Goal: Information Seeking & Learning: Learn about a topic

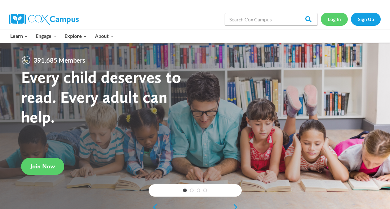
click at [330, 19] on link "Log In" at bounding box center [334, 19] width 27 height 13
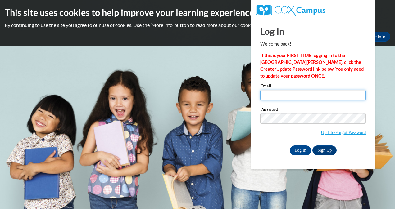
click at [282, 97] on input "Email" at bounding box center [312, 95] width 105 height 11
type input "karimunoz@bellsouth.net"
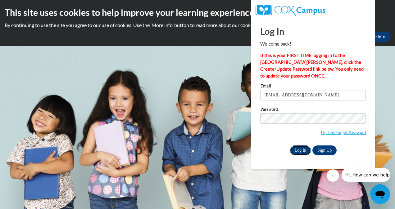
click at [304, 152] on input "Log In" at bounding box center [300, 150] width 22 height 10
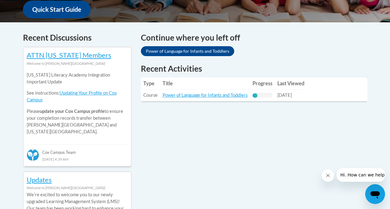
scroll to position [242, 0]
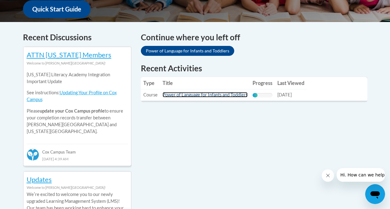
click at [205, 94] on link "Power of Language for Infants and Toddlers" at bounding box center [205, 94] width 85 height 5
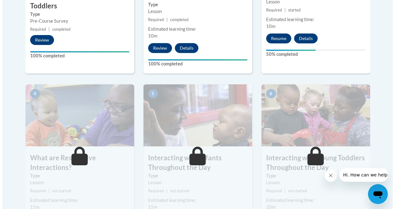
scroll to position [317, 0]
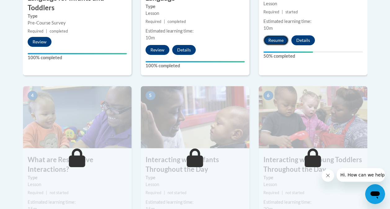
click at [280, 38] on button "Resume" at bounding box center [275, 40] width 25 height 10
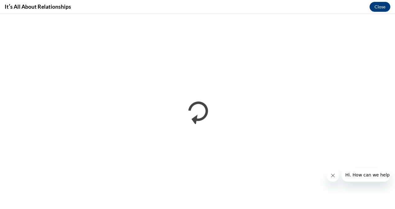
scroll to position [0, 0]
click at [334, 172] on button "Close message from company" at bounding box center [332, 175] width 12 height 12
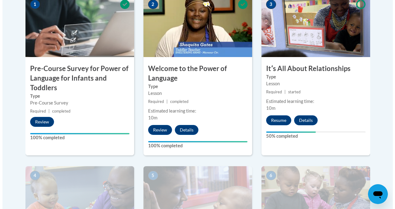
scroll to position [237, 0]
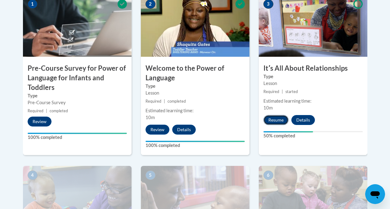
click at [275, 120] on button "Resume" at bounding box center [275, 120] width 25 height 10
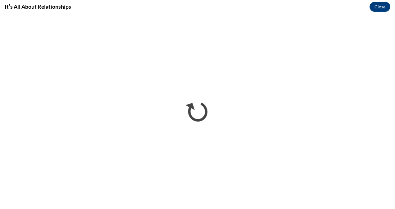
scroll to position [0, 0]
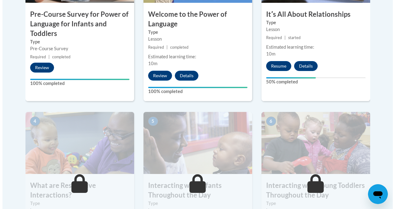
scroll to position [289, 0]
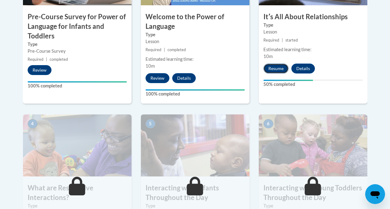
click at [278, 69] on button "Resume" at bounding box center [275, 69] width 25 height 10
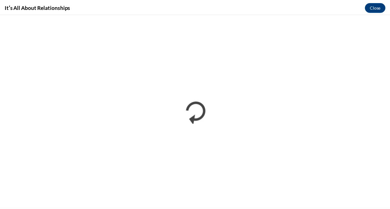
scroll to position [0, 0]
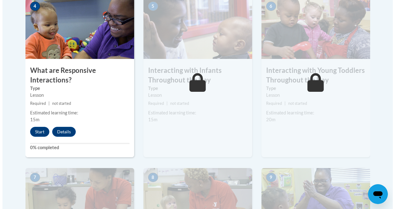
scroll to position [409, 0]
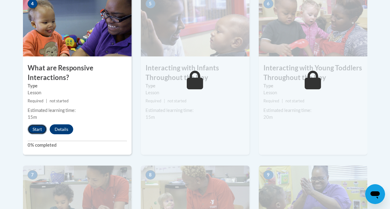
click at [39, 130] on button "Start" at bounding box center [37, 129] width 19 height 10
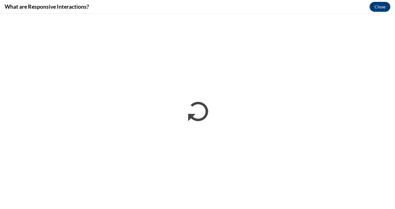
scroll to position [0, 0]
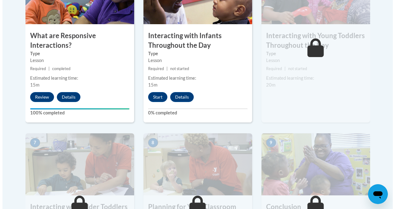
scroll to position [441, 0]
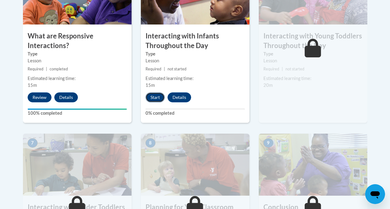
click at [155, 95] on button "Start" at bounding box center [154, 97] width 19 height 10
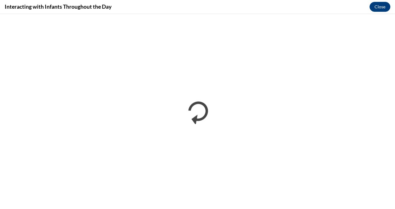
scroll to position [0, 0]
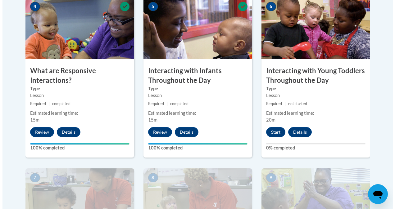
scroll to position [408, 0]
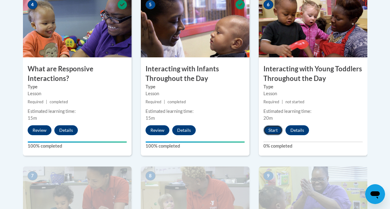
click at [273, 132] on button "Start" at bounding box center [272, 130] width 19 height 10
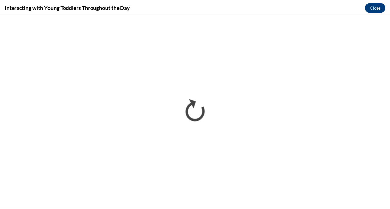
scroll to position [0, 0]
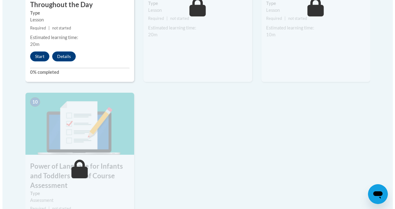
scroll to position [652, 0]
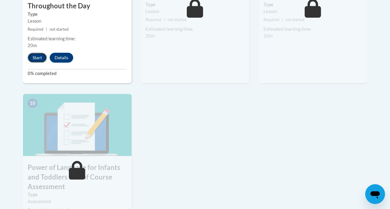
click at [35, 56] on button "Start" at bounding box center [37, 58] width 19 height 10
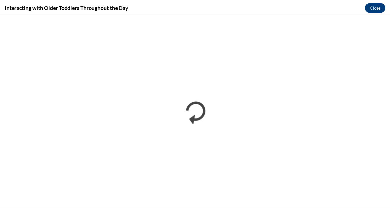
scroll to position [0, 0]
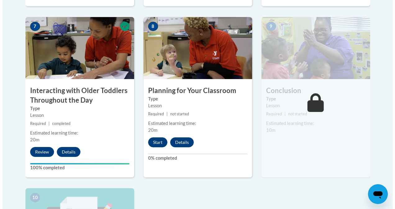
scroll to position [558, 0]
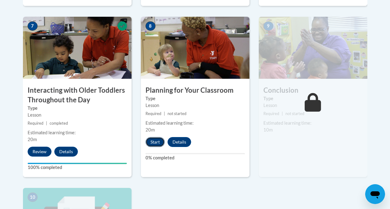
click at [157, 141] on button "Start" at bounding box center [154, 142] width 19 height 10
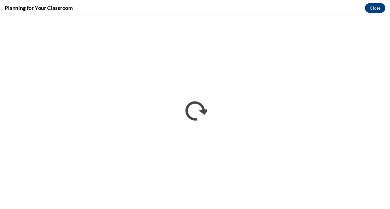
scroll to position [0, 0]
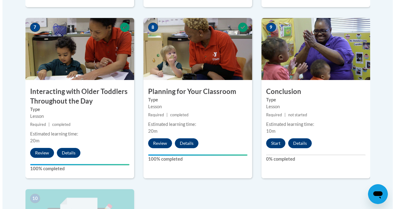
scroll to position [557, 0]
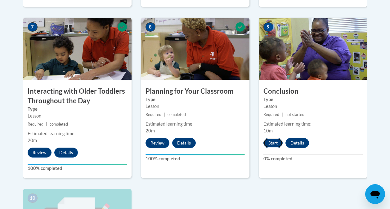
click at [271, 143] on button "Start" at bounding box center [272, 143] width 19 height 10
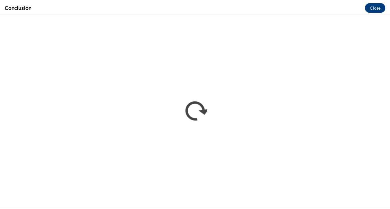
scroll to position [0, 0]
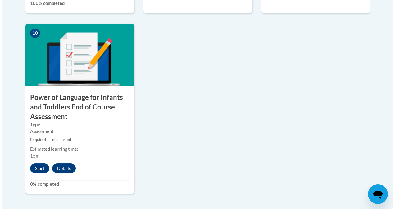
scroll to position [724, 0]
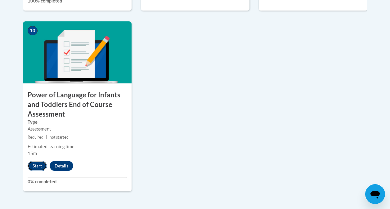
click at [33, 165] on button "Start" at bounding box center [37, 166] width 19 height 10
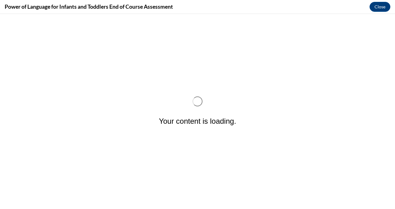
scroll to position [0, 0]
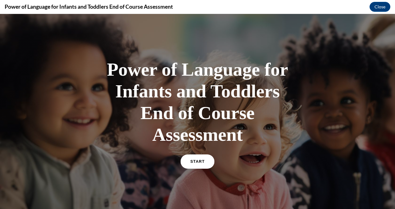
click at [191, 162] on span "START" at bounding box center [197, 161] width 14 height 5
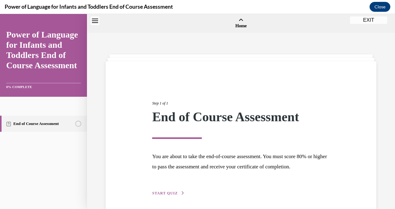
scroll to position [19, 0]
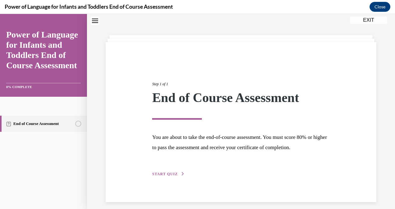
click at [163, 172] on button "START QUIZ" at bounding box center [168, 174] width 32 height 6
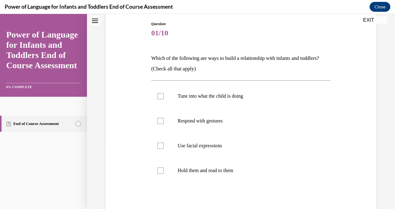
scroll to position [66, 0]
click at [159, 94] on div at bounding box center [160, 95] width 6 height 6
click at [159, 94] on input "Tune into what the child is doing" at bounding box center [160, 95] width 6 height 6
checkbox input "true"
click at [159, 120] on div at bounding box center [160, 120] width 6 height 6
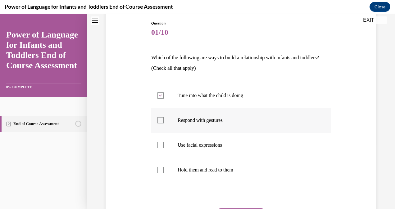
click at [159, 120] on input "Respond with gestures" at bounding box center [160, 120] width 6 height 6
checkbox input "true"
click at [160, 145] on div at bounding box center [160, 145] width 6 height 6
click at [160, 145] on input "Use facial expressions" at bounding box center [160, 145] width 6 height 6
checkbox input "true"
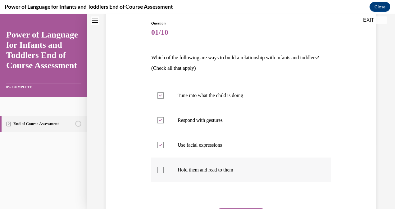
click at [159, 169] on div at bounding box center [160, 170] width 6 height 6
click at [159, 169] on input "Hold them and read to them" at bounding box center [160, 170] width 6 height 6
checkbox input "true"
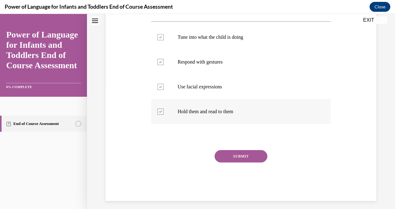
scroll to position [124, 0]
click at [244, 155] on button "SUBMIT" at bounding box center [240, 156] width 53 height 12
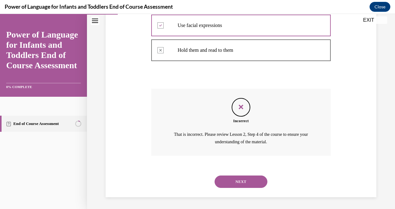
scroll to position [186, 0]
click at [244, 176] on button "NEXT" at bounding box center [240, 181] width 53 height 12
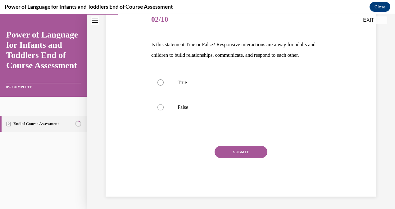
scroll to position [69, 0]
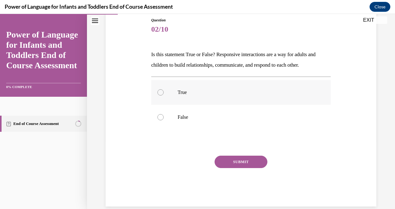
click at [174, 93] on label "True" at bounding box center [240, 92] width 179 height 25
click at [163, 93] on input "True" at bounding box center [160, 92] width 6 height 6
radio input "true"
click at [227, 160] on button "SUBMIT" at bounding box center [240, 162] width 53 height 12
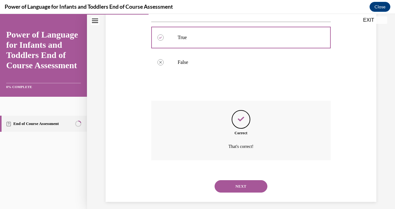
scroll to position [129, 0]
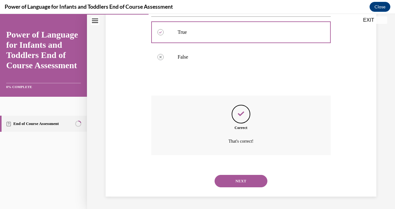
click at [226, 180] on button "NEXT" at bounding box center [240, 181] width 53 height 12
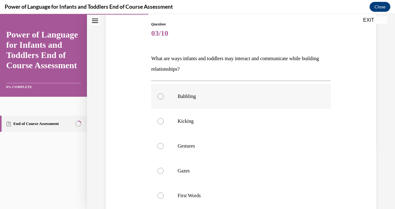
scroll to position [65, 0]
click at [159, 96] on div at bounding box center [160, 97] width 6 height 6
click at [159, 96] on input "Babbling" at bounding box center [160, 97] width 6 height 6
radio input "true"
click at [159, 122] on div at bounding box center [160, 121] width 6 height 6
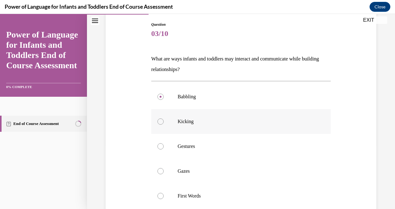
click at [159, 122] on input "Kicking" at bounding box center [160, 121] width 6 height 6
radio input "true"
click at [160, 146] on div at bounding box center [160, 146] width 6 height 6
click at [160, 146] on input "Gestures" at bounding box center [160, 146] width 6 height 6
radio input "true"
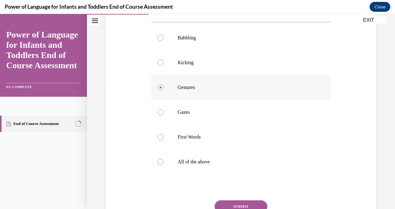
scroll to position [125, 0]
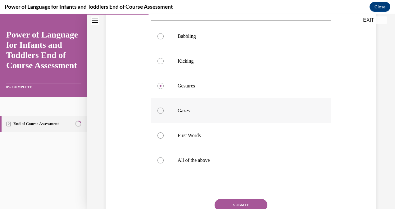
click at [160, 109] on div at bounding box center [160, 111] width 6 height 6
click at [160, 109] on input "Gazes" at bounding box center [160, 111] width 6 height 6
radio input "true"
click at [159, 135] on div at bounding box center [160, 135] width 6 height 6
click at [159, 135] on input "First Words" at bounding box center [160, 135] width 6 height 6
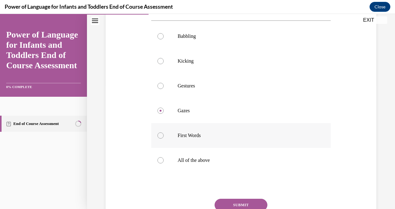
radio input "true"
click at [159, 159] on div at bounding box center [160, 160] width 6 height 6
click at [159, 159] on input "All of the above" at bounding box center [160, 160] width 6 height 6
radio input "true"
click at [228, 203] on button "SUBMIT" at bounding box center [240, 205] width 53 height 12
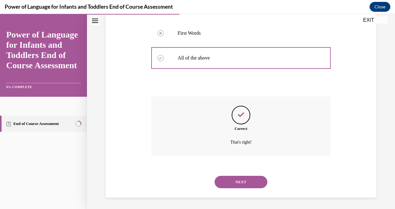
scroll to position [228, 0]
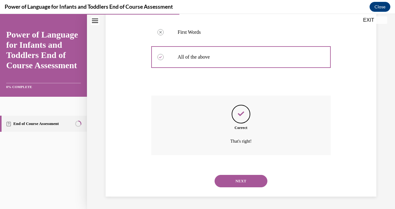
click at [237, 178] on button "NEXT" at bounding box center [240, 181] width 53 height 12
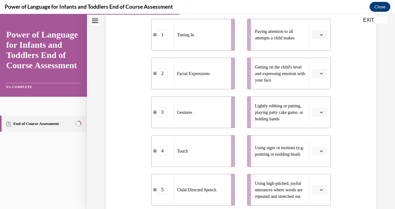
scroll to position [131, 0]
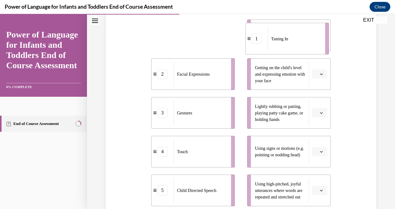
drag, startPoint x: 201, startPoint y: 59, endPoint x: 297, endPoint y: 61, distance: 95.9
click at [297, 55] on li "1 Tuning In" at bounding box center [286, 39] width 83 height 32
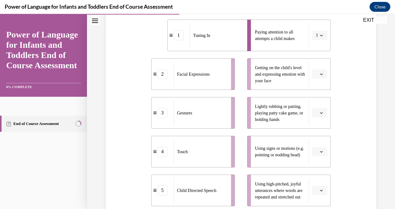
drag, startPoint x: 212, startPoint y: 131, endPoint x: 265, endPoint y: 180, distance: 72.0
drag, startPoint x: 265, startPoint y: 180, endPoint x: 209, endPoint y: 129, distance: 75.3
click at [209, 125] on div "Gestures" at bounding box center [199, 112] width 53 height 25
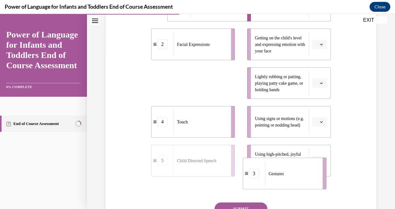
scroll to position [167, 0]
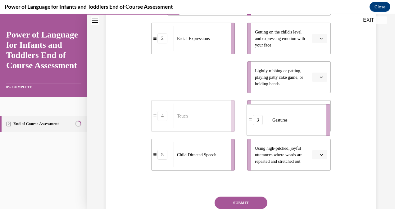
drag, startPoint x: 209, startPoint y: 129, endPoint x: 305, endPoint y: 133, distance: 95.6
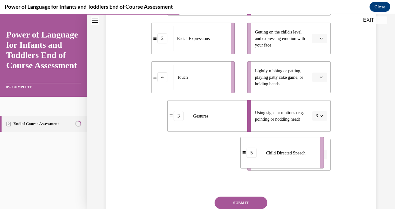
drag, startPoint x: 200, startPoint y: 172, endPoint x: 288, endPoint y: 170, distance: 88.7
click at [288, 165] on div "Child Directed Speech" at bounding box center [288, 153] width 53 height 25
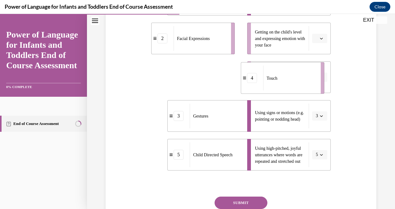
drag, startPoint x: 212, startPoint y: 89, endPoint x: 301, endPoint y: 89, distance: 89.0
click at [301, 89] on div "Touch" at bounding box center [289, 78] width 53 height 25
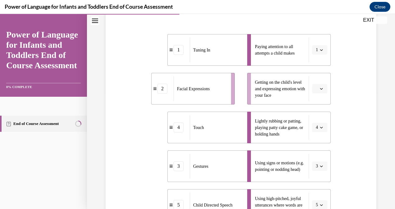
scroll to position [115, 0]
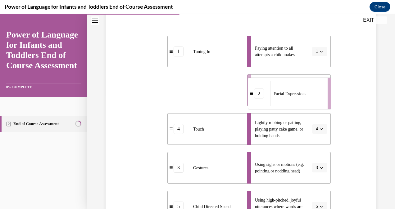
drag, startPoint x: 203, startPoint y: 95, endPoint x: 300, endPoint y: 98, distance: 96.8
click at [300, 98] on div "Facial Expressions" at bounding box center [296, 93] width 53 height 25
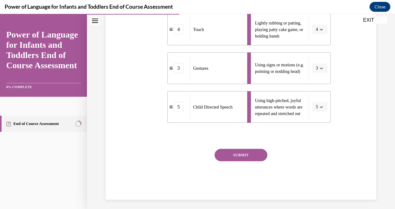
scroll to position [228, 0]
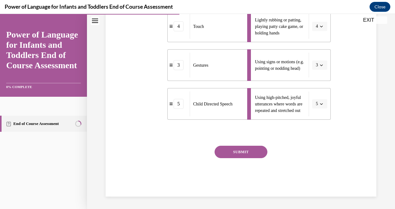
click at [244, 147] on button "SUBMIT" at bounding box center [240, 152] width 53 height 12
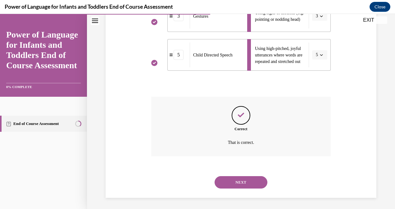
scroll to position [278, 0]
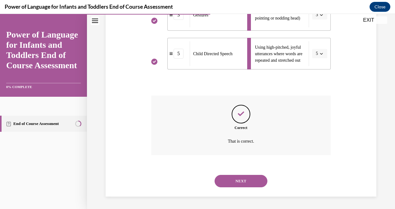
click at [238, 181] on button "NEXT" at bounding box center [240, 181] width 53 height 12
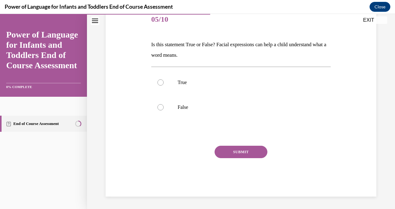
scroll to position [69, 0]
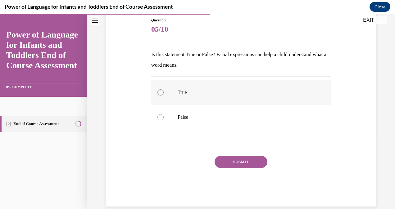
click at [160, 92] on div at bounding box center [160, 92] width 6 height 6
click at [160, 92] on input "True" at bounding box center [160, 92] width 6 height 6
radio input "true"
click at [233, 163] on button "SUBMIT" at bounding box center [240, 162] width 53 height 12
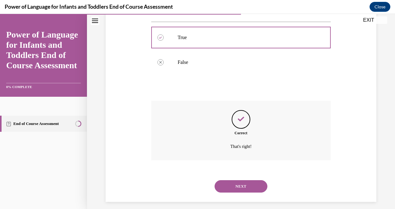
scroll to position [129, 0]
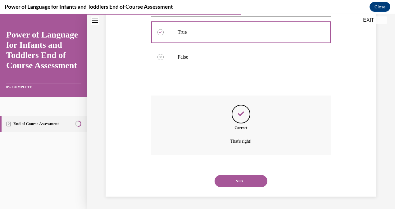
click at [234, 178] on button "NEXT" at bounding box center [240, 181] width 53 height 12
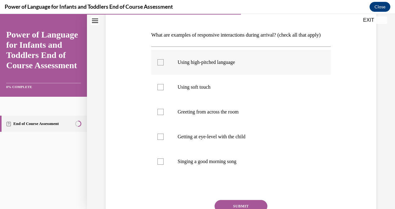
scroll to position [89, 0]
click at [158, 164] on div at bounding box center [160, 161] width 6 height 6
click at [158, 164] on input "Singing a good morning song" at bounding box center [160, 161] width 6 height 6
checkbox input "true"
click at [159, 139] on div at bounding box center [160, 136] width 6 height 6
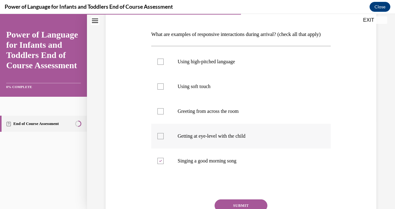
click at [159, 139] on input "Getting at eye-level with the child" at bounding box center [160, 136] width 6 height 6
checkbox input "true"
click at [160, 90] on div at bounding box center [160, 86] width 6 height 6
click at [160, 90] on input "Using soft touch" at bounding box center [160, 86] width 6 height 6
checkbox input "true"
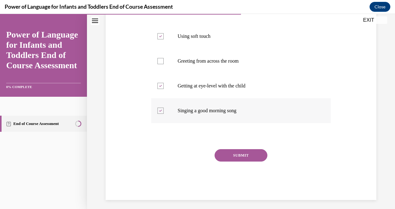
scroll to position [140, 0]
click at [240, 161] on button "SUBMIT" at bounding box center [240, 155] width 53 height 12
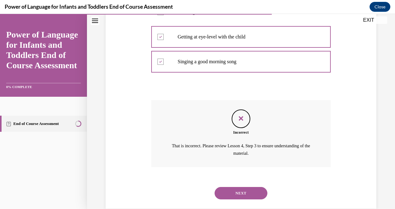
scroll to position [211, 0]
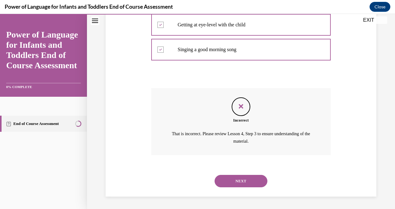
click at [234, 182] on button "NEXT" at bounding box center [240, 181] width 53 height 12
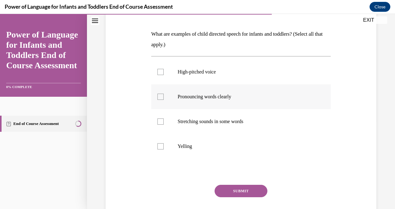
scroll to position [89, 0]
click at [159, 120] on div at bounding box center [160, 122] width 6 height 6
click at [159, 120] on input "Stretching sounds in some words" at bounding box center [160, 122] width 6 height 6
checkbox input "true"
click at [160, 96] on div at bounding box center [160, 97] width 6 height 6
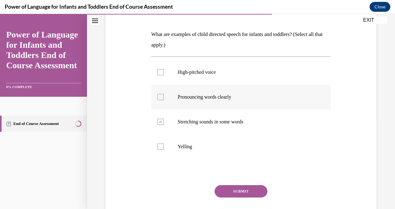
click at [160, 96] on input "Pronouncing words clearly" at bounding box center [160, 97] width 6 height 6
checkbox input "true"
click at [160, 73] on div at bounding box center [160, 72] width 6 height 6
click at [160, 73] on input "High-pitched voice" at bounding box center [160, 72] width 6 height 6
checkbox input "true"
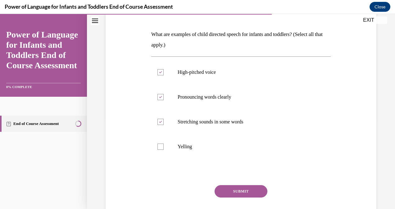
click at [227, 190] on button "SUBMIT" at bounding box center [240, 191] width 53 height 12
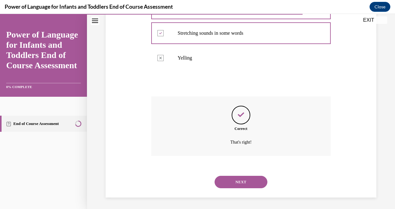
scroll to position [179, 0]
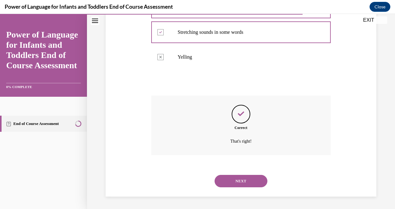
click at [234, 178] on button "NEXT" at bounding box center [240, 181] width 53 height 12
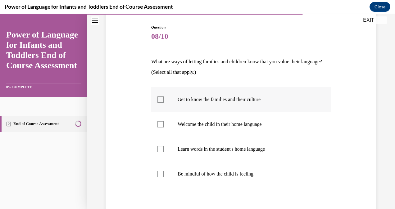
scroll to position [62, 0]
click at [158, 98] on div at bounding box center [160, 99] width 6 height 6
click at [158, 98] on input "Get to know the families and their culture" at bounding box center [160, 99] width 6 height 6
checkbox input "true"
click at [160, 124] on div at bounding box center [160, 124] width 6 height 6
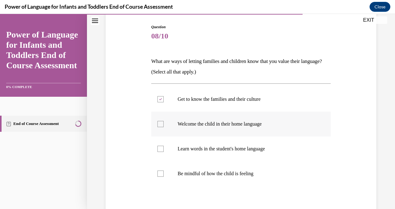
click at [160, 124] on input "Welcome the child in their home language" at bounding box center [160, 124] width 6 height 6
checkbox input "true"
click at [160, 150] on div at bounding box center [160, 149] width 6 height 6
click at [160, 150] on input "Learn words in the student's home language" at bounding box center [160, 149] width 6 height 6
checkbox input "true"
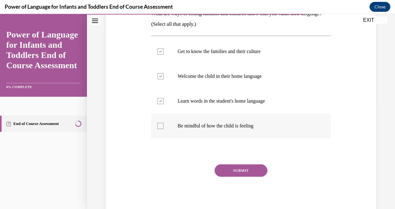
scroll to position [110, 0]
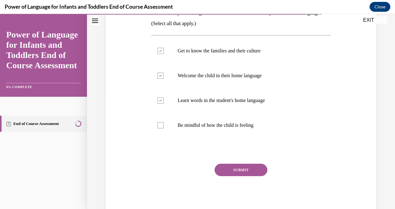
click at [241, 171] on button "SUBMIT" at bounding box center [240, 170] width 53 height 12
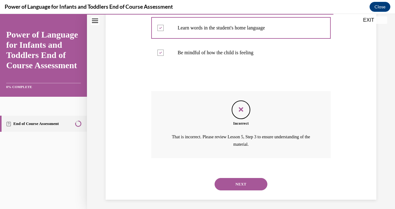
scroll to position [186, 0]
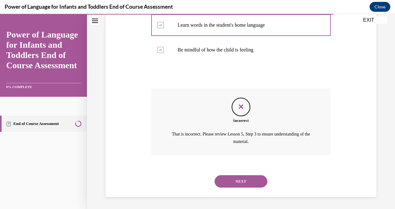
click at [238, 180] on button "NEXT" at bounding box center [240, 181] width 53 height 12
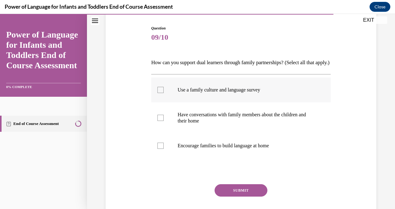
scroll to position [62, 0]
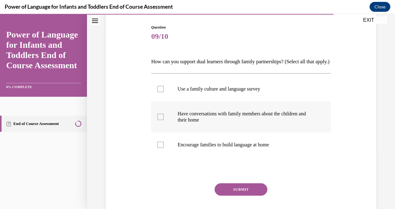
click at [160, 120] on div at bounding box center [160, 117] width 6 height 6
click at [160, 120] on input "Have conversations with family members about the children and their home" at bounding box center [160, 117] width 6 height 6
checkbox input "true"
click at [226, 196] on button "SUBMIT" at bounding box center [240, 189] width 53 height 12
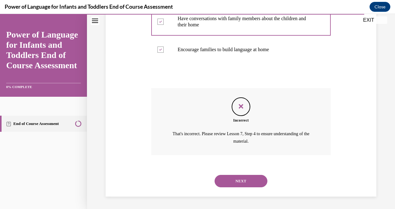
scroll to position [167, 0]
click at [226, 183] on button "NEXT" at bounding box center [240, 181] width 53 height 12
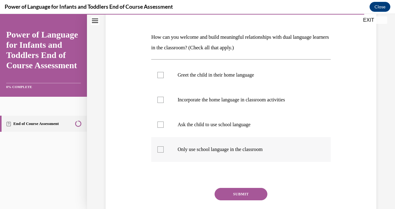
scroll to position [87, 0]
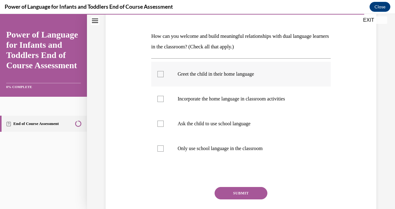
click at [159, 73] on div at bounding box center [160, 74] width 6 height 6
click at [159, 73] on input "Greet the child in their home language" at bounding box center [160, 74] width 6 height 6
checkbox input "true"
click at [160, 100] on div at bounding box center [160, 99] width 6 height 6
click at [160, 100] on input "Incorporate the home language in classroom activities" at bounding box center [160, 99] width 6 height 6
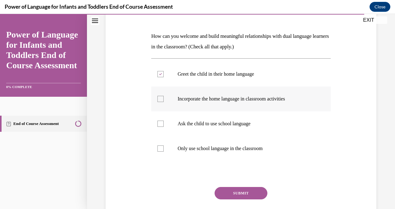
checkbox input "true"
click at [227, 194] on button "SUBMIT" at bounding box center [240, 193] width 53 height 12
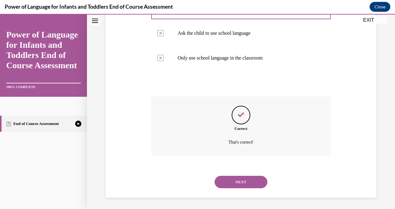
scroll to position [179, 0]
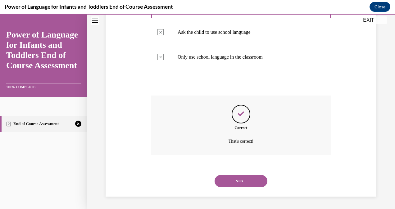
click at [229, 181] on button "NEXT" at bounding box center [240, 181] width 53 height 12
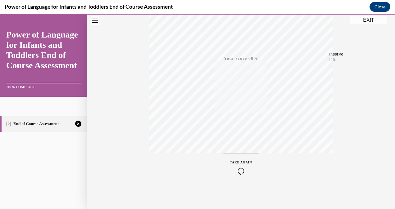
scroll to position [123, 0]
click at [238, 169] on icon "button" at bounding box center [241, 171] width 22 height 7
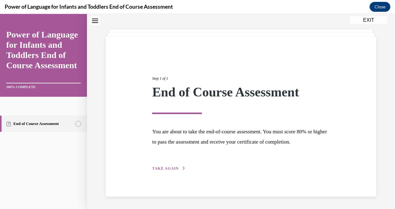
scroll to position [25, 0]
click at [174, 166] on div "Step 1 of 1 End of Course Assessment You are about to take the end-of-course as…" at bounding box center [240, 117] width 186 height 110
click at [173, 166] on button "TAKE AGAIN" at bounding box center [168, 169] width 33 height 6
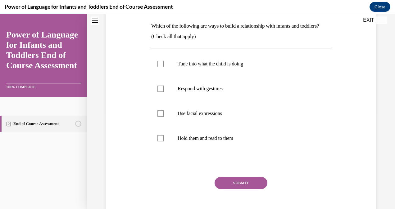
scroll to position [98, 0]
click at [192, 115] on p "Use facial expressions" at bounding box center [245, 113] width 137 height 6
click at [163, 115] on input "Use facial expressions" at bounding box center [160, 113] width 6 height 6
checkbox input "true"
click at [189, 84] on label "Respond with gestures" at bounding box center [240, 88] width 179 height 25
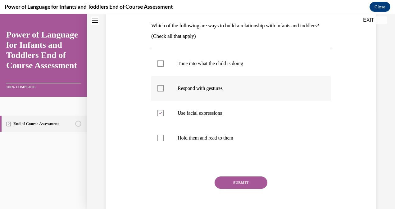
click at [163, 85] on input "Respond with gestures" at bounding box center [160, 88] width 6 height 6
checkbox input "true"
click at [197, 66] on p "Tune into what the child is doing" at bounding box center [245, 63] width 137 height 6
click at [163, 66] on input "Tune into what the child is doing" at bounding box center [160, 63] width 6 height 6
checkbox input "true"
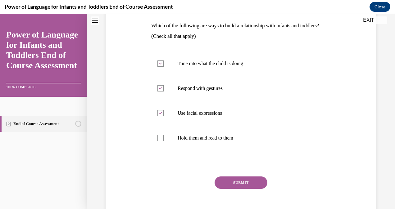
click at [256, 180] on button "SUBMIT" at bounding box center [240, 182] width 53 height 12
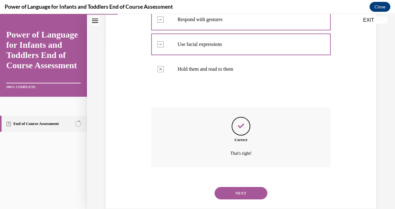
scroll to position [179, 0]
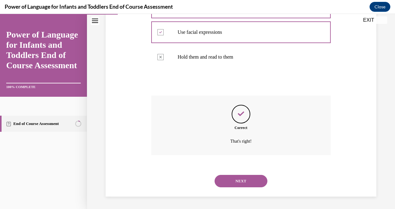
click at [252, 180] on button "NEXT" at bounding box center [240, 181] width 53 height 12
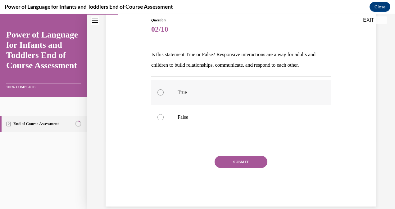
click at [171, 92] on label "True" at bounding box center [240, 92] width 179 height 25
click at [163, 92] on input "True" at bounding box center [160, 92] width 6 height 6
radio input "true"
click at [240, 160] on button "SUBMIT" at bounding box center [240, 162] width 53 height 12
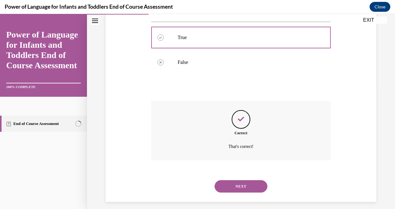
scroll to position [129, 0]
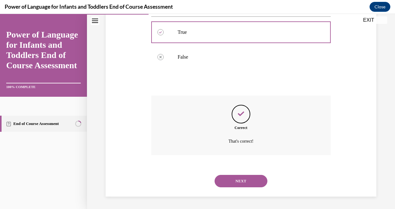
click at [240, 180] on button "NEXT" at bounding box center [240, 181] width 53 height 12
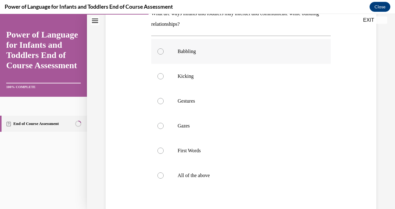
scroll to position [111, 0]
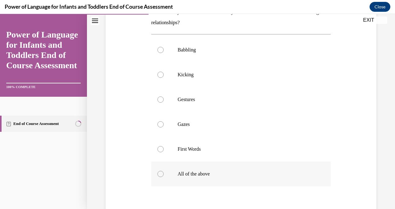
click at [221, 171] on label "All of the above" at bounding box center [240, 174] width 179 height 25
click at [163, 171] on input "All of the above" at bounding box center [160, 174] width 6 height 6
radio input "true"
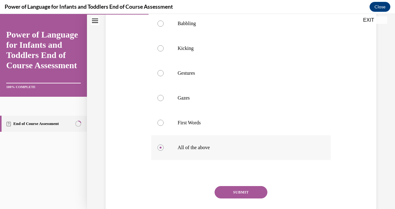
scroll to position [138, 0]
click at [224, 191] on button "SUBMIT" at bounding box center [240, 191] width 53 height 12
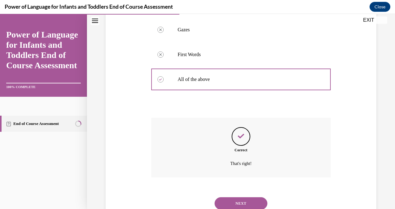
scroll to position [228, 0]
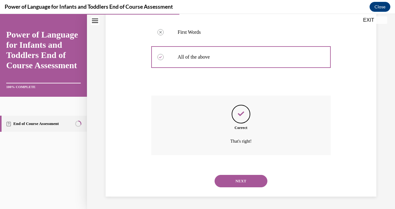
click at [226, 183] on button "NEXT" at bounding box center [240, 181] width 53 height 12
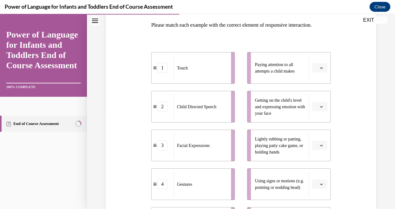
scroll to position [99, 0]
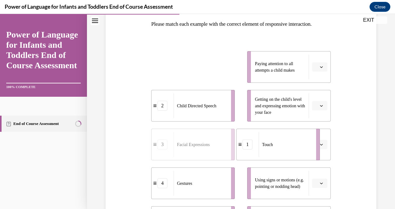
drag, startPoint x: 197, startPoint y: 87, endPoint x: 283, endPoint y: 164, distance: 115.7
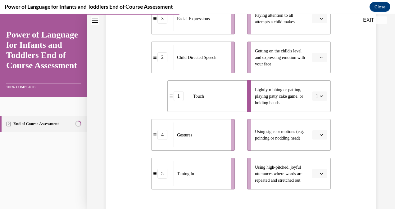
scroll to position [147, 0]
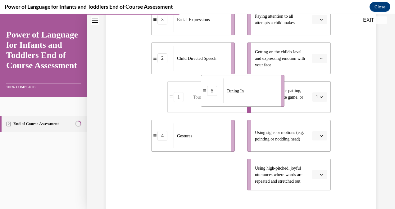
drag, startPoint x: 185, startPoint y: 180, endPoint x: 235, endPoint y: 95, distance: 99.0
click at [235, 95] on div "Tuning In" at bounding box center [249, 90] width 53 height 25
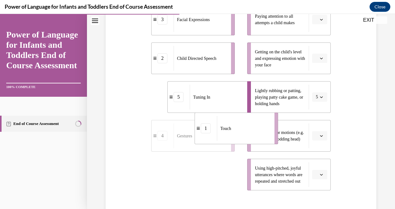
drag, startPoint x: 190, startPoint y: 181, endPoint x: 239, endPoint y: 125, distance: 74.7
click at [238, 128] on div "Touch" at bounding box center [243, 128] width 53 height 25
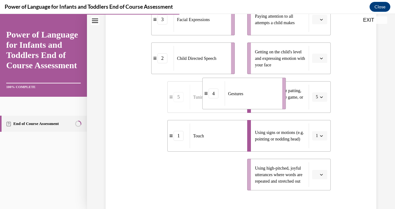
drag, startPoint x: 204, startPoint y: 191, endPoint x: 258, endPoint y: 101, distance: 105.2
click at [257, 105] on div "Gestures" at bounding box center [250, 93] width 53 height 25
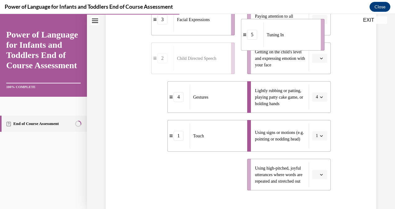
drag, startPoint x: 181, startPoint y: 199, endPoint x: 270, endPoint y: 49, distance: 174.7
click at [270, 49] on li "5 Tuning In" at bounding box center [282, 35] width 83 height 32
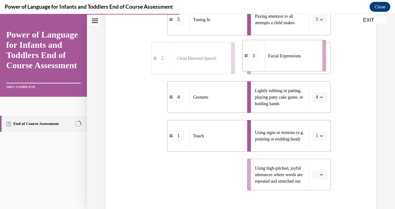
drag, startPoint x: 181, startPoint y: 191, endPoint x: 272, endPoint y: 71, distance: 150.6
click at [272, 68] on div "Facial Expressions" at bounding box center [290, 55] width 53 height 25
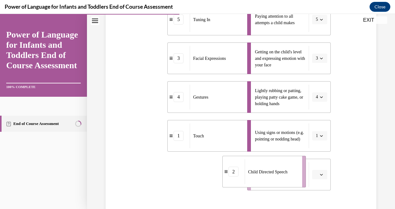
drag, startPoint x: 203, startPoint y: 188, endPoint x: 280, endPoint y: 186, distance: 77.9
click at [280, 175] on span "Child Directed Speech" at bounding box center [267, 171] width 39 height 7
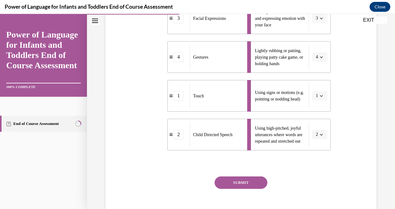
scroll to position [228, 0]
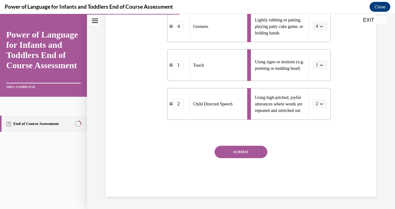
click at [239, 154] on button "SUBMIT" at bounding box center [240, 152] width 53 height 12
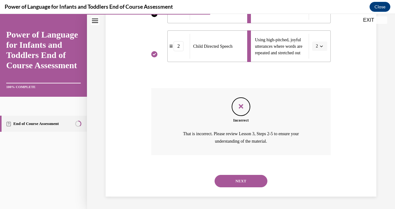
scroll to position [285, 0]
click at [237, 181] on button "NEXT" at bounding box center [240, 181] width 53 height 12
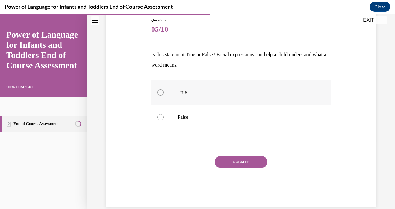
click at [176, 93] on label "True" at bounding box center [240, 92] width 179 height 25
click at [163, 93] on input "True" at bounding box center [160, 92] width 6 height 6
radio input "true"
click at [232, 163] on button "SUBMIT" at bounding box center [240, 162] width 53 height 12
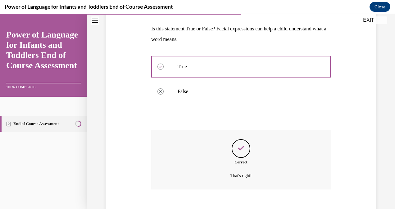
scroll to position [129, 0]
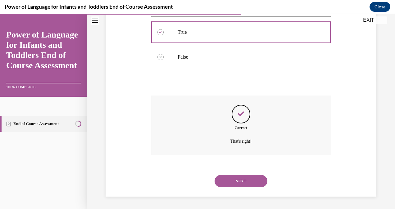
click at [232, 179] on button "NEXT" at bounding box center [240, 181] width 53 height 12
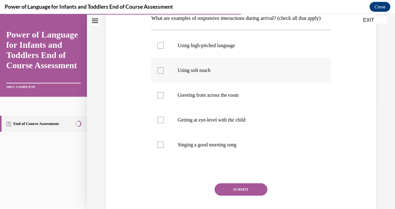
scroll to position [107, 0]
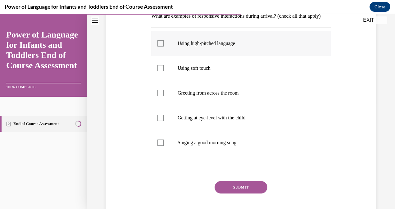
click at [205, 56] on label "Using high-pitched language" at bounding box center [240, 43] width 179 height 25
click at [163, 47] on input "Using high-pitched language" at bounding box center [160, 43] width 6 height 6
checkbox input "true"
click at [202, 71] on p "Using soft touch" at bounding box center [245, 68] width 137 height 6
click at [163, 71] on input "Using soft touch" at bounding box center [160, 68] width 6 height 6
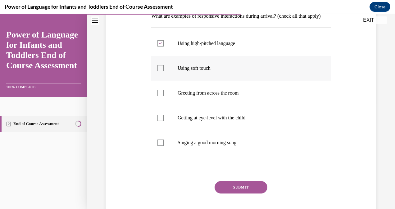
checkbox input "true"
click at [203, 121] on p "Getting at eye-level with the child" at bounding box center [245, 118] width 137 height 6
click at [163, 121] on input "Getting at eye-level with the child" at bounding box center [160, 118] width 6 height 6
checkbox input "true"
click at [207, 155] on label "Singing a good morning song" at bounding box center [240, 142] width 179 height 25
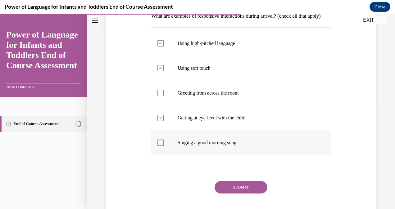
click at [163, 146] on input "Singing a good morning song" at bounding box center [160, 143] width 6 height 6
checkbox input "true"
click at [227, 194] on button "SUBMIT" at bounding box center [240, 187] width 53 height 12
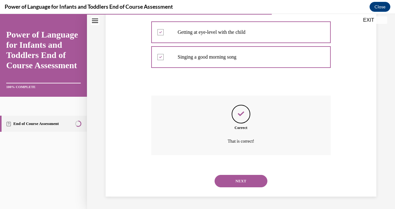
scroll to position [203, 0]
click at [224, 178] on button "NEXT" at bounding box center [240, 181] width 53 height 12
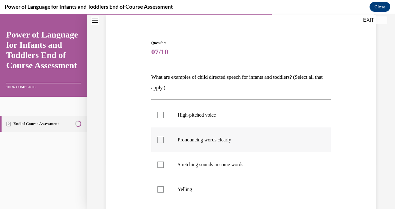
scroll to position [62, 0]
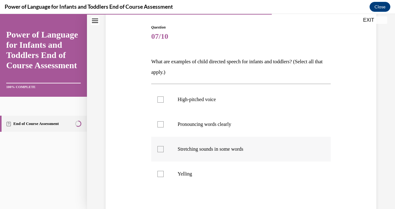
click at [223, 151] on p "Stretching sounds in some words" at bounding box center [245, 149] width 137 height 6
click at [163, 151] on input "Stretching sounds in some words" at bounding box center [160, 149] width 6 height 6
checkbox input "true"
click at [215, 125] on p "Pronouncing words clearly" at bounding box center [245, 124] width 137 height 6
click at [163, 125] on input "Pronouncing words clearly" at bounding box center [160, 124] width 6 height 6
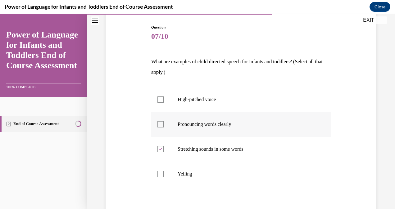
checkbox input "true"
click at [209, 102] on p "High-pitched voice" at bounding box center [245, 99] width 137 height 6
click at [163, 102] on input "High-pitched voice" at bounding box center [160, 99] width 6 height 6
checkbox input "true"
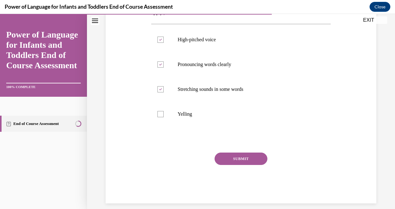
scroll to position [124, 0]
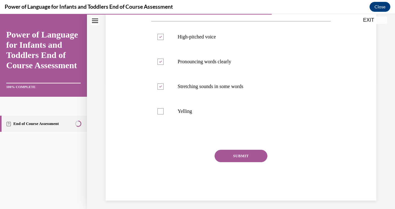
click at [243, 157] on button "SUBMIT" at bounding box center [240, 156] width 53 height 12
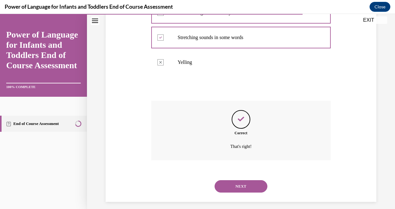
scroll to position [179, 0]
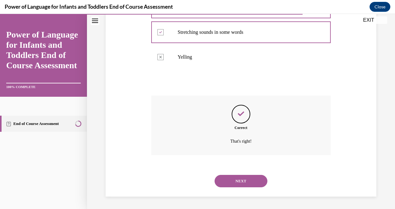
click at [242, 177] on button "NEXT" at bounding box center [240, 181] width 53 height 12
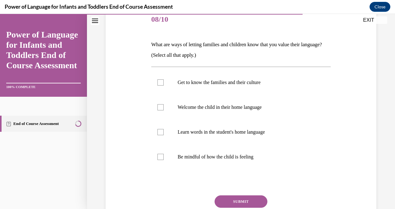
scroll to position [79, 0]
click at [246, 128] on label "Learn words in the student's home language" at bounding box center [240, 131] width 179 height 25
click at [163, 129] on input "Learn words in the student's home language" at bounding box center [160, 132] width 6 height 6
checkbox input "true"
click at [159, 106] on div at bounding box center [160, 107] width 6 height 6
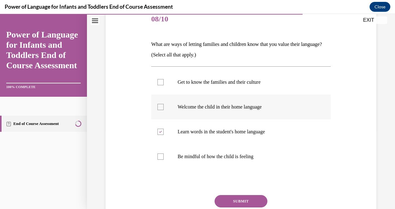
click at [159, 106] on input "Welcome the child in their home language" at bounding box center [160, 107] width 6 height 6
checkbox input "true"
click at [159, 83] on div at bounding box center [160, 82] width 6 height 6
click at [159, 83] on input "Get to know the families and their culture" at bounding box center [160, 82] width 6 height 6
checkbox input "true"
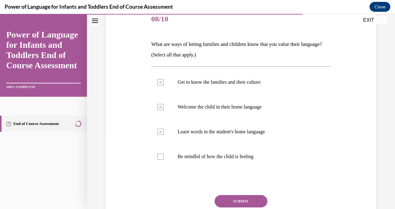
click at [242, 199] on button "SUBMIT" at bounding box center [240, 201] width 53 height 12
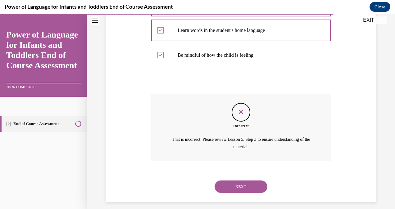
scroll to position [186, 0]
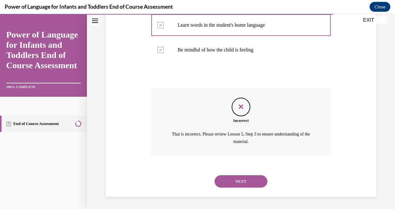
click at [249, 180] on button "NEXT" at bounding box center [240, 181] width 53 height 12
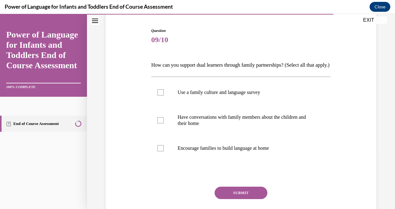
scroll to position [61, 0]
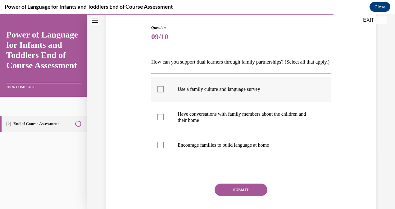
click at [159, 92] on div at bounding box center [160, 89] width 6 height 6
click at [159, 92] on input "Use a family culture and language survey" at bounding box center [160, 89] width 6 height 6
checkbox input "true"
click at [159, 120] on div at bounding box center [160, 117] width 6 height 6
click at [159, 120] on input "Have conversations with family members about the children and their home" at bounding box center [160, 117] width 6 height 6
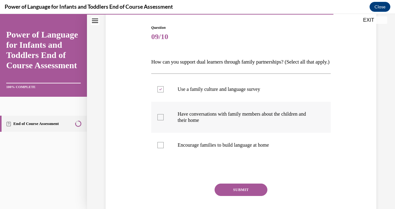
checkbox input "true"
click at [161, 148] on div at bounding box center [160, 145] width 6 height 6
click at [161, 148] on input "Encourage families to build language at home" at bounding box center [160, 145] width 6 height 6
checkbox input "true"
click at [232, 196] on button "SUBMIT" at bounding box center [240, 190] width 53 height 12
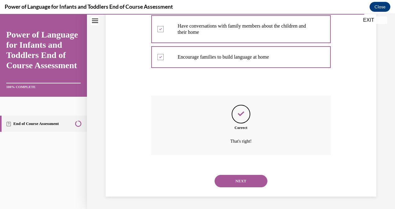
scroll to position [160, 0]
click at [231, 179] on button "NEXT" at bounding box center [240, 181] width 53 height 12
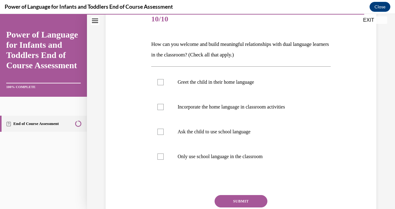
scroll to position [81, 0]
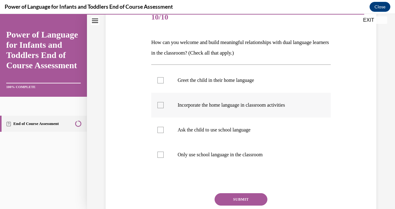
click at [159, 104] on div at bounding box center [160, 105] width 6 height 6
click at [159, 104] on input "Incorporate the home language in classroom activities" at bounding box center [160, 105] width 6 height 6
checkbox input "true"
click at [159, 80] on div at bounding box center [160, 80] width 6 height 6
click at [159, 80] on input "Greet the child in their home language" at bounding box center [160, 80] width 6 height 6
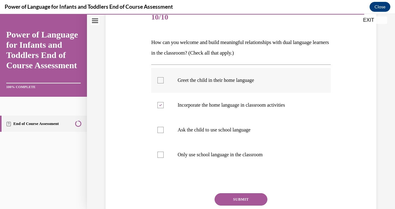
checkbox input "true"
click at [231, 199] on button "SUBMIT" at bounding box center [240, 199] width 53 height 12
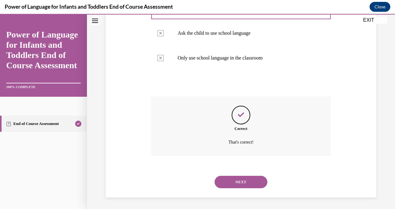
scroll to position [179, 0]
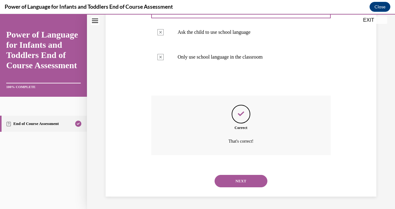
click at [230, 179] on button "NEXT" at bounding box center [240, 181] width 53 height 12
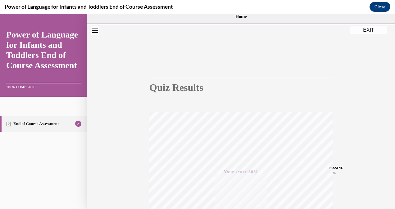
scroll to position [9, 0]
click at [364, 31] on button "EXIT" at bounding box center [368, 29] width 37 height 7
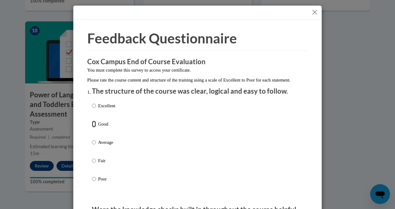
click at [93, 127] on input "Good" at bounding box center [94, 124] width 4 height 7
radio input "true"
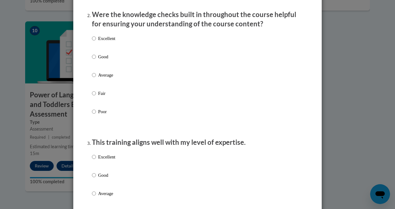
scroll to position [195, 0]
click at [92, 60] on input "Good" at bounding box center [94, 56] width 4 height 7
radio input "true"
click at [92, 178] on input "Good" at bounding box center [94, 175] width 4 height 7
radio input "true"
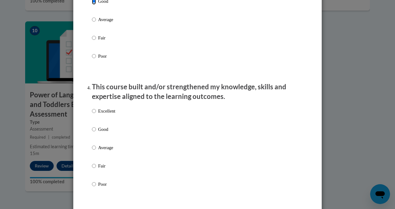
scroll to position [370, 0]
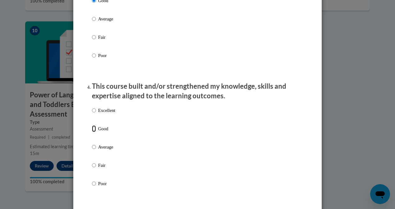
click at [92, 132] on input "Good" at bounding box center [94, 128] width 4 height 7
radio input "true"
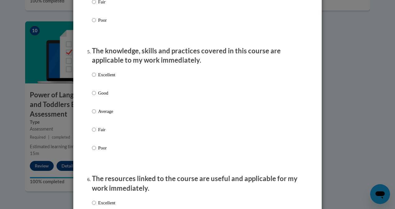
scroll to position [534, 0]
click at [92, 96] on input "Good" at bounding box center [94, 92] width 4 height 7
radio input "true"
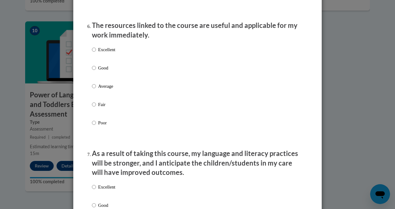
scroll to position [687, 0]
click at [92, 89] on input "Average" at bounding box center [94, 86] width 4 height 7
radio input "true"
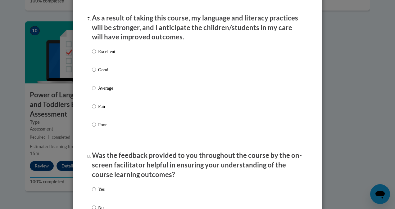
scroll to position [823, 0]
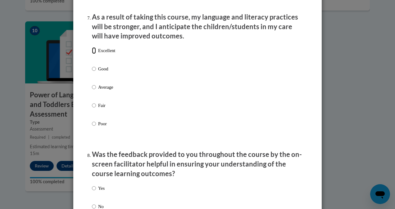
click at [92, 54] on input "Excellent" at bounding box center [94, 50] width 4 height 7
radio input "true"
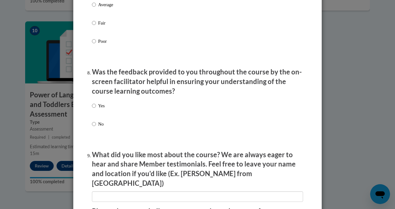
scroll to position [906, 0]
click at [92, 109] on input "Yes" at bounding box center [94, 105] width 4 height 7
radio input "true"
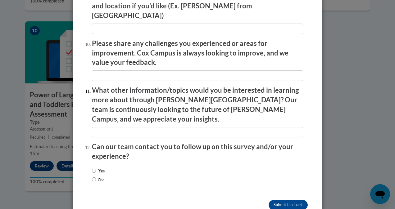
scroll to position [1081, 0]
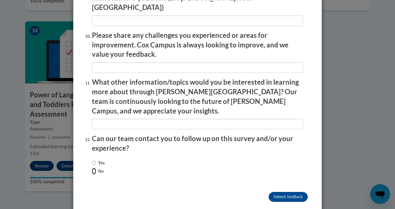
click at [92, 168] on input "No" at bounding box center [94, 171] width 4 height 7
radio input "true"
click at [268, 192] on input "Submit feedback" at bounding box center [287, 197] width 39 height 10
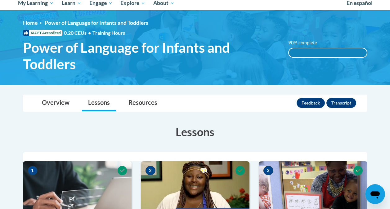
scroll to position [70, 0]
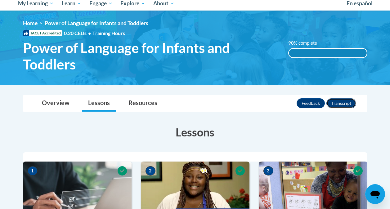
click at [345, 105] on button "Transcript" at bounding box center [341, 103] width 30 height 10
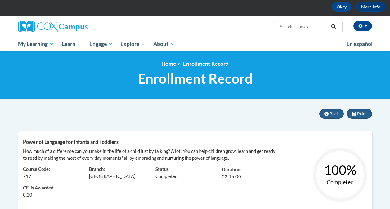
scroll to position [36, 0]
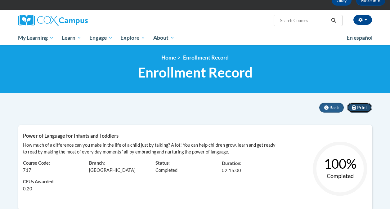
click at [359, 107] on span "Print" at bounding box center [362, 107] width 10 height 5
